Goal: Information Seeking & Learning: Learn about a topic

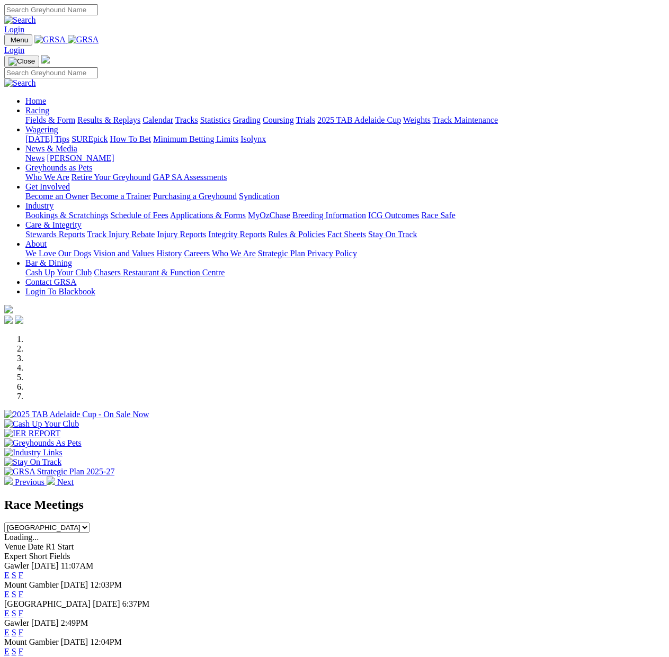
click at [23, 571] on link "F" at bounding box center [21, 575] width 5 height 9
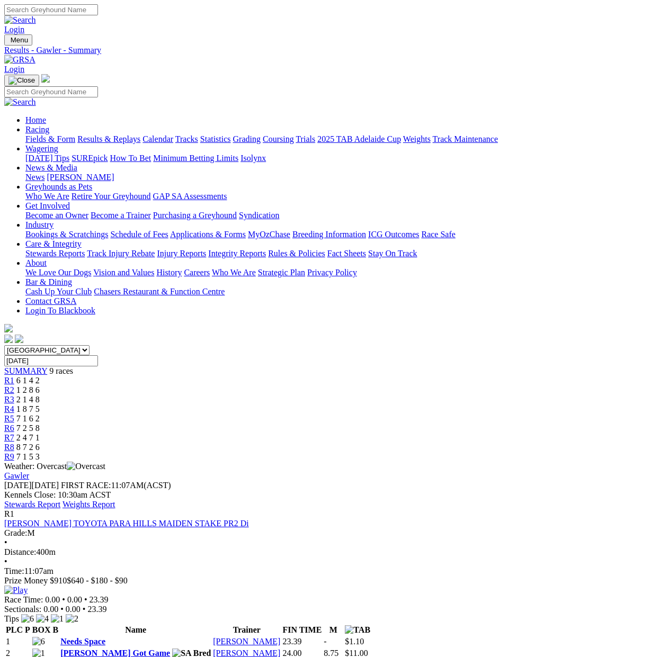
click at [98, 355] on input "[DATE]" at bounding box center [51, 360] width 94 height 11
type input "Today, 1 Oct 2025"
click at [528, 135] on div "Fields & Form Results & Replays Calendar Tracks Statistics Grading Coursing Tri…" at bounding box center [344, 140] width 639 height 10
click at [98, 355] on input "Today, 1 Oct 2025" at bounding box center [51, 360] width 94 height 11
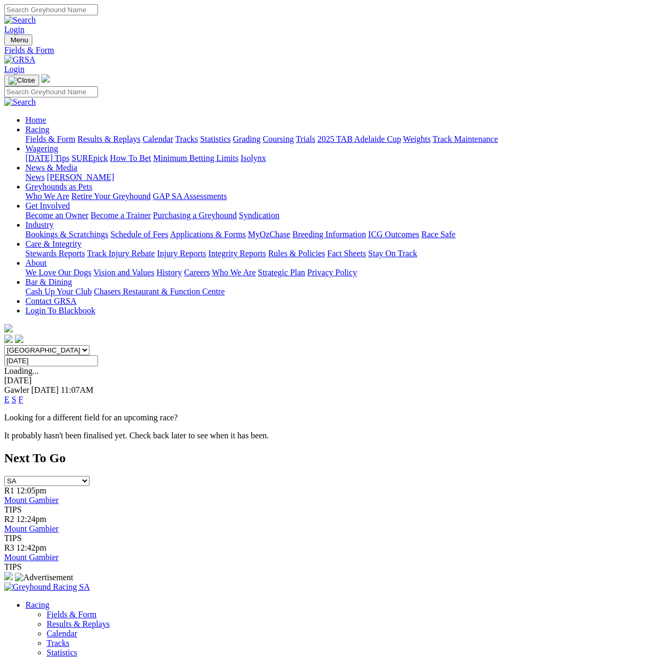
click at [23, 395] on link "F" at bounding box center [21, 399] width 5 height 9
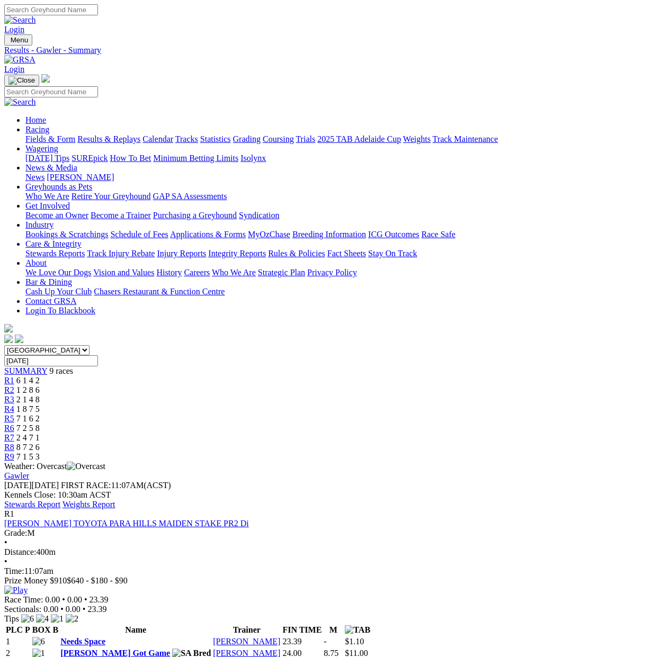
click at [604, 452] on div "R9 7 1 5 3" at bounding box center [334, 457] width 661 height 10
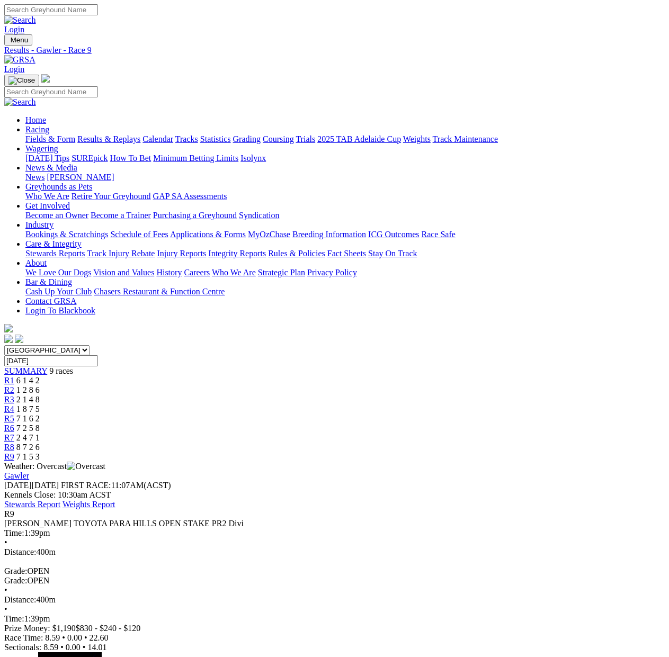
click at [24, 529] on span "Time:" at bounding box center [14, 533] width 20 height 9
drag, startPoint x: 76, startPoint y: 285, endPoint x: 117, endPoint y: 285, distance: 40.8
click at [117, 529] on div "Time: 1:39pm • Distance: 400m Grade: OPEN" at bounding box center [334, 553] width 661 height 48
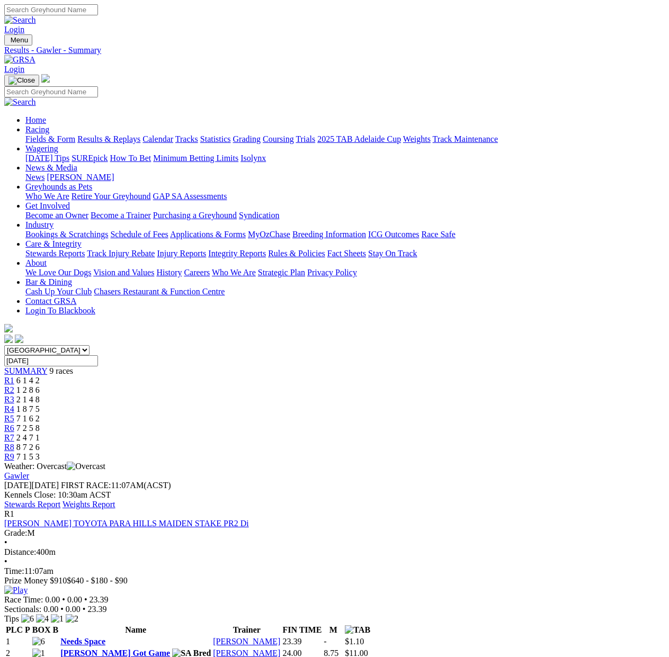
click at [98, 355] on input "[DATE]" at bounding box center [51, 360] width 94 height 11
type input "[DATE]"
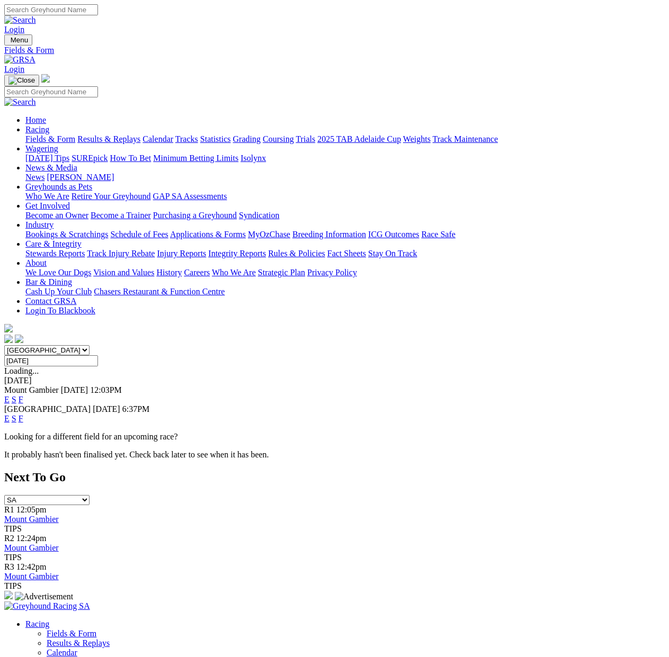
click at [23, 395] on link "F" at bounding box center [21, 399] width 5 height 9
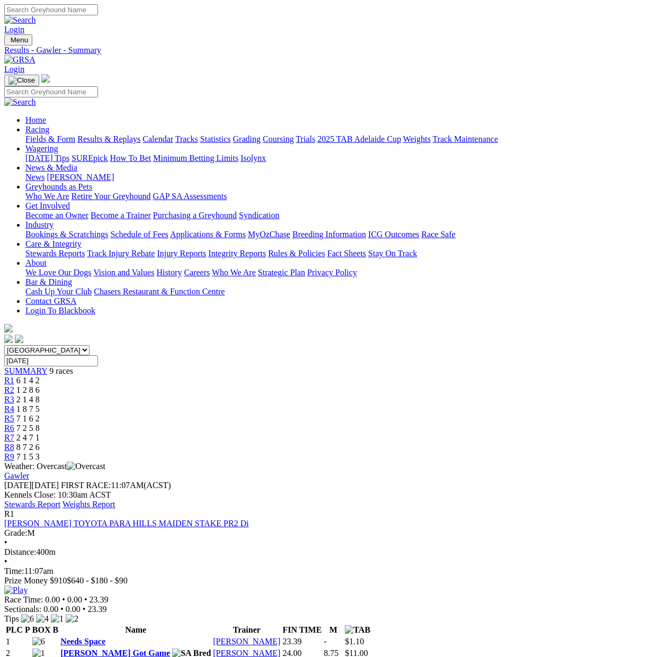
drag, startPoint x: 41, startPoint y: 272, endPoint x: 57, endPoint y: 283, distance: 19.0
click at [57, 510] on div "R1" at bounding box center [334, 515] width 661 height 10
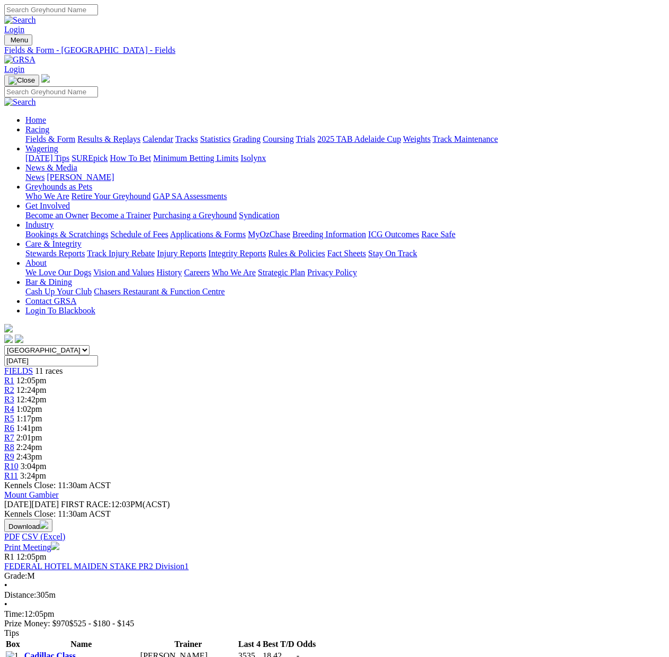
click at [24, 610] on span "Time:" at bounding box center [14, 614] width 20 height 9
drag, startPoint x: 200, startPoint y: 275, endPoint x: 232, endPoint y: 275, distance: 31.8
click at [232, 610] on div "Time: 12:05pm" at bounding box center [334, 615] width 661 height 10
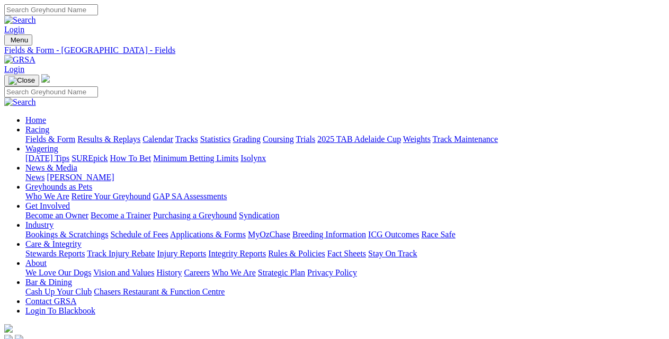
scroll to position [53, 0]
